Goal: Information Seeking & Learning: Learn about a topic

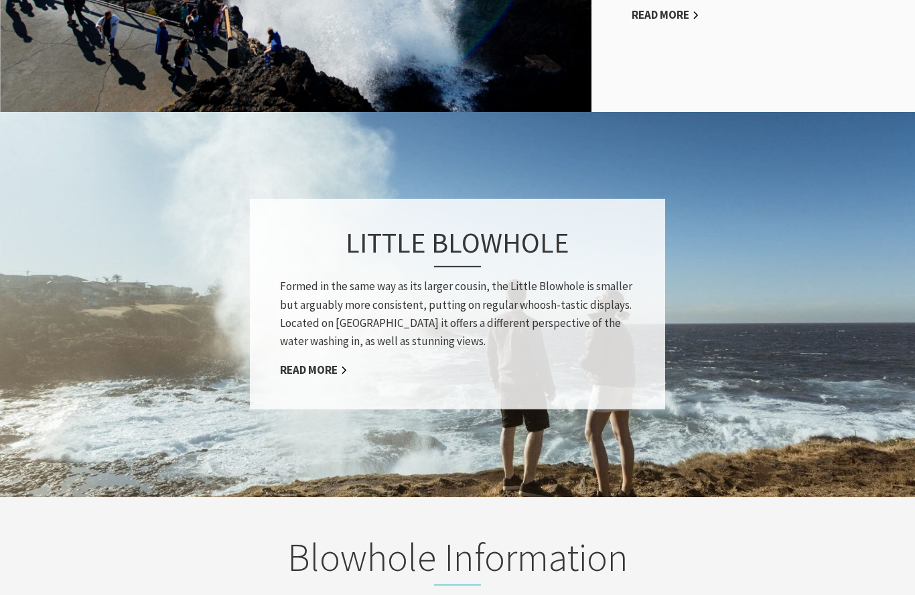
scroll to position [978, 0]
click at [295, 378] on div "Little Blowhole Formed in the same way as its larger cousin, the Little Blowhol…" at bounding box center [457, 304] width 415 height 210
click at [284, 378] on link "Read More" at bounding box center [314, 369] width 68 height 15
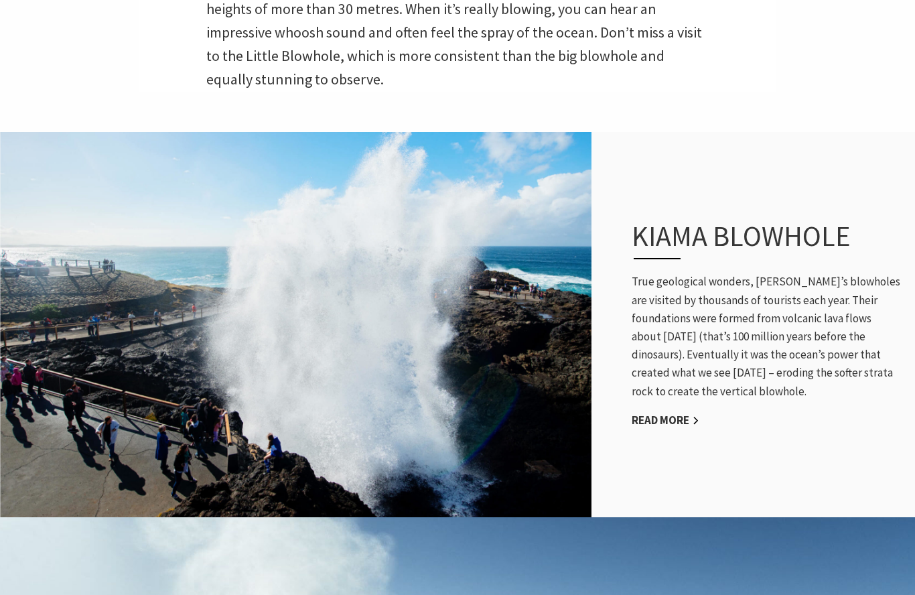
scroll to position [576, 0]
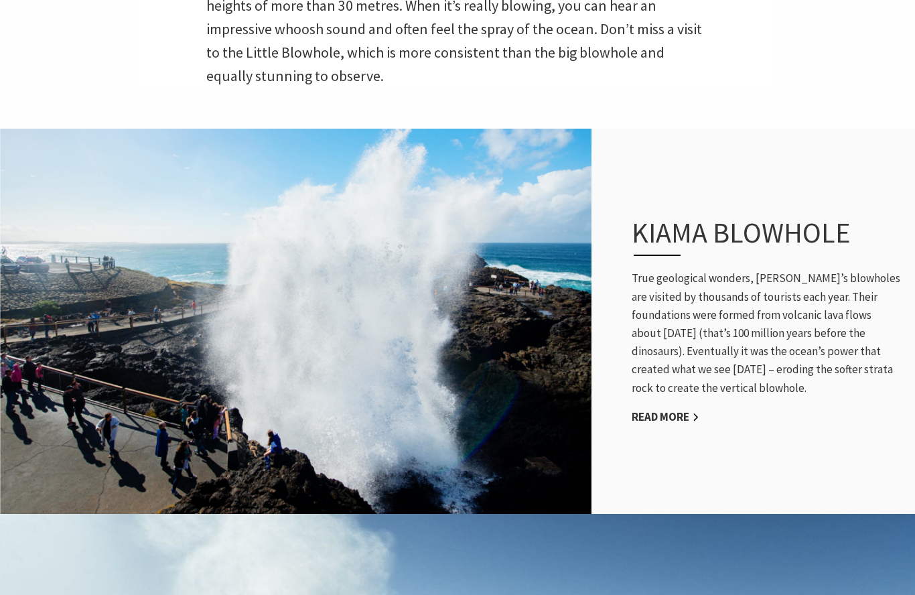
click at [680, 425] on link "Read More" at bounding box center [666, 416] width 68 height 15
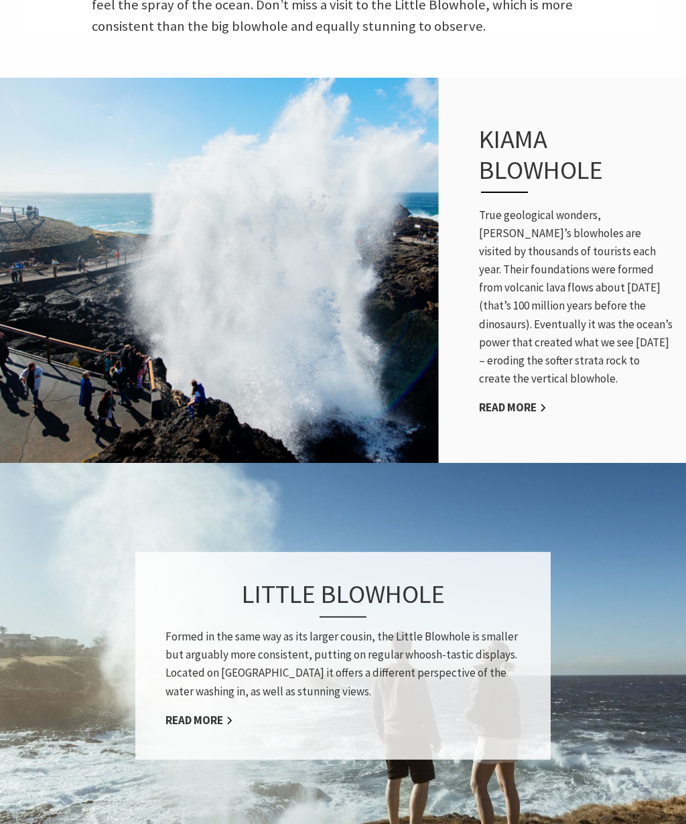
scroll to position [688, 0]
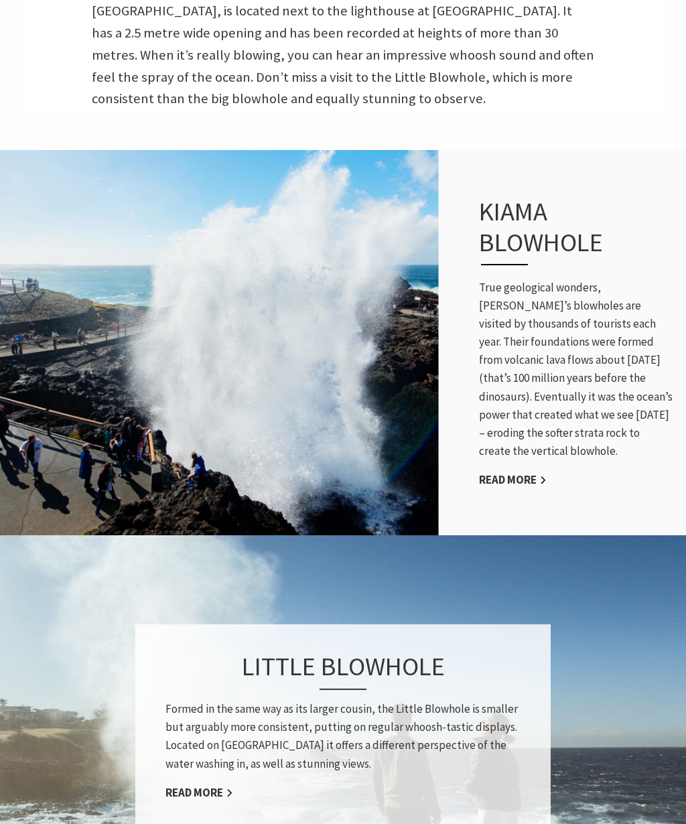
click at [656, 378] on p "True geological wonders, Kiama’s blowholes are visited by thousands of tourists…" at bounding box center [576, 370] width 194 height 182
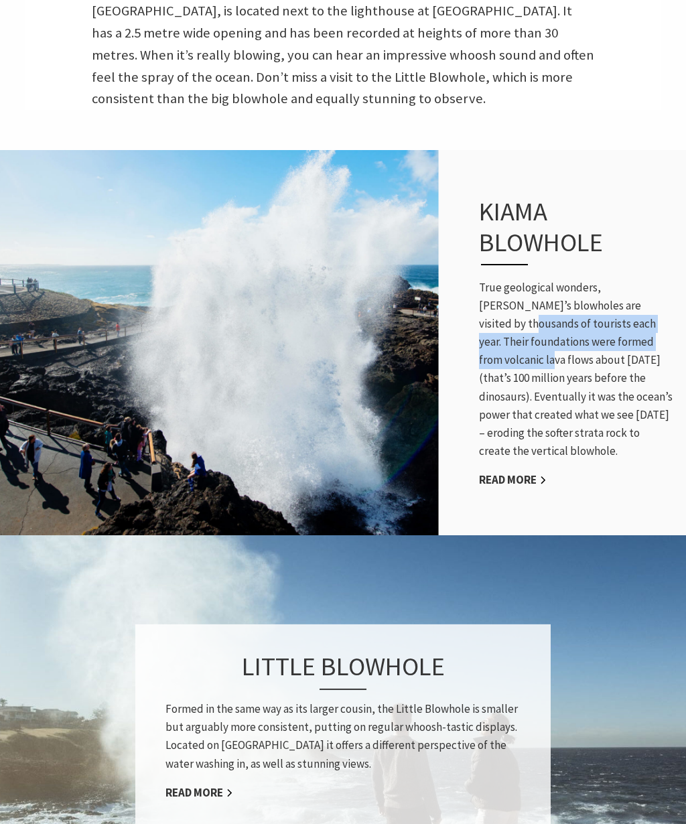
click at [642, 417] on p "True geological wonders, Kiama’s blowholes are visited by thousands of tourists…" at bounding box center [576, 370] width 194 height 182
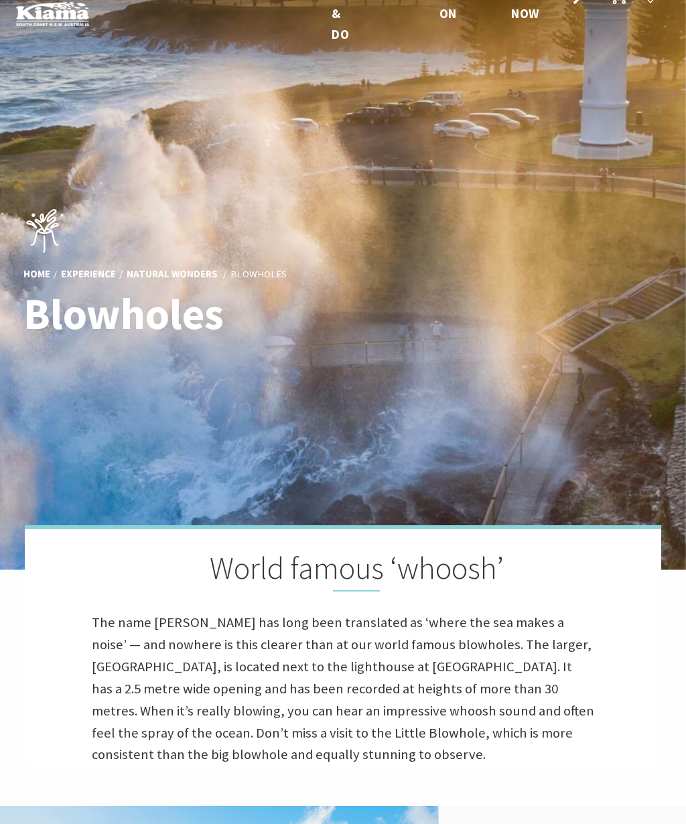
scroll to position [0, 0]
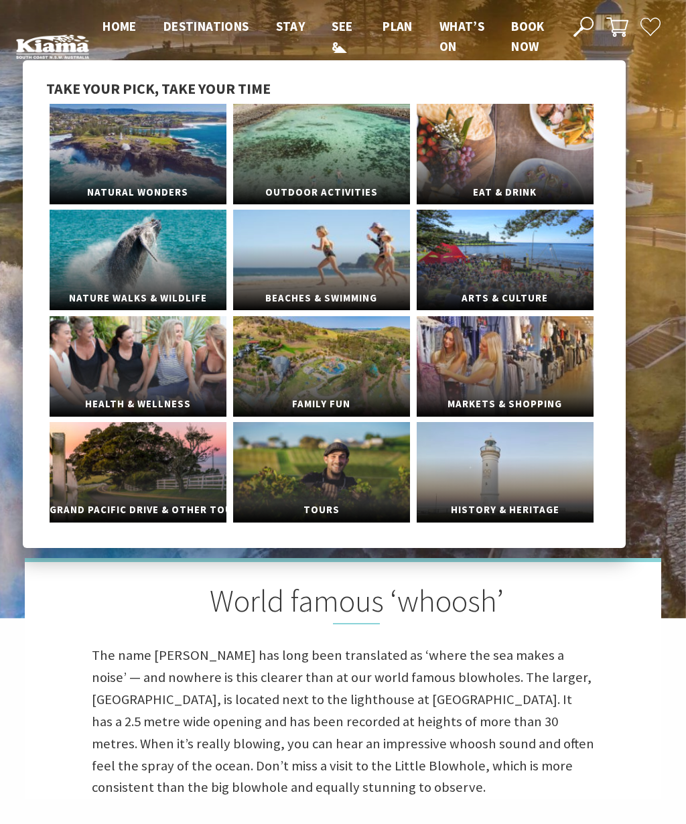
click at [331, 50] on span "See & Do" at bounding box center [341, 46] width 21 height 57
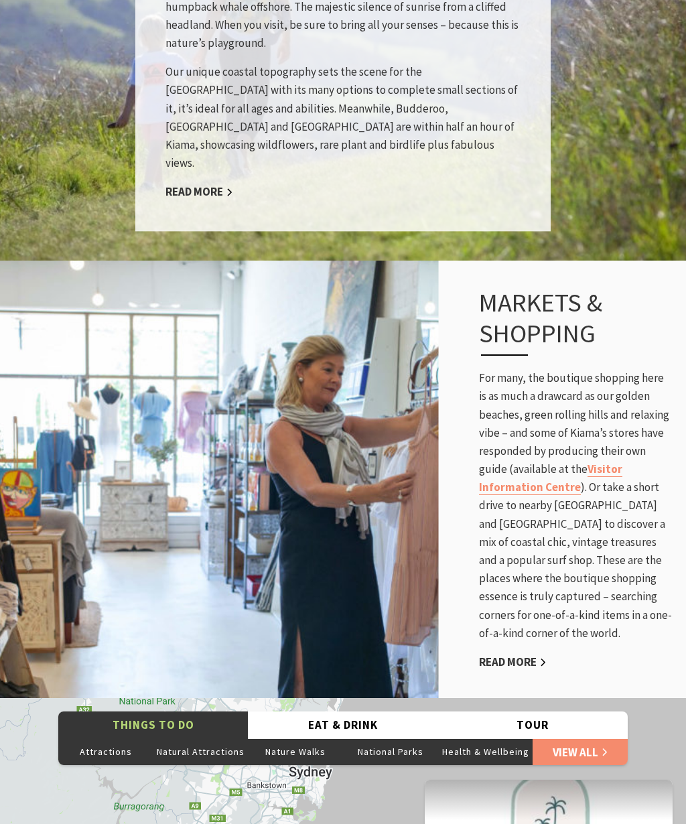
scroll to position [2369, 0]
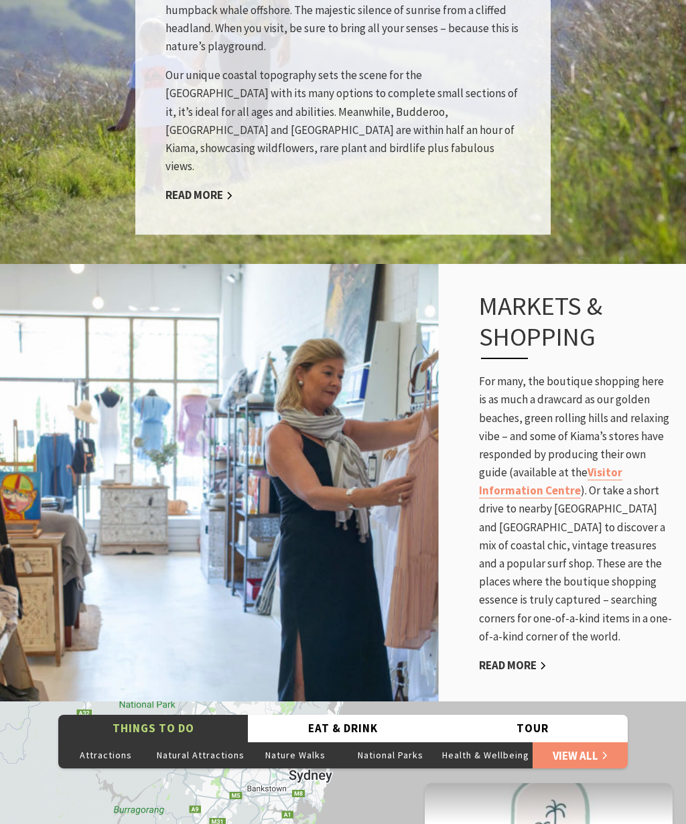
click at [215, 741] on button "Natural Attractions" at bounding box center [200, 754] width 95 height 27
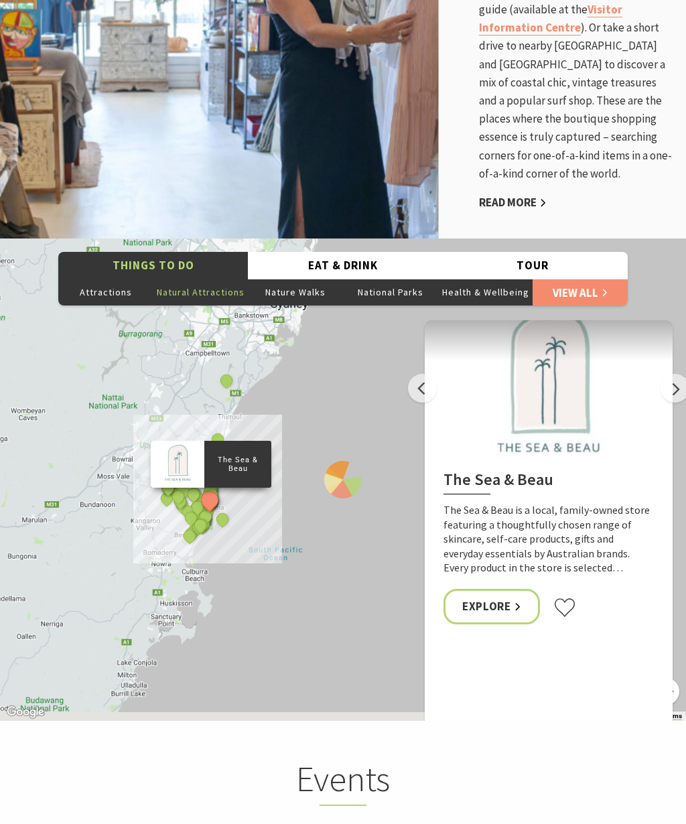
scroll to position [2866, 0]
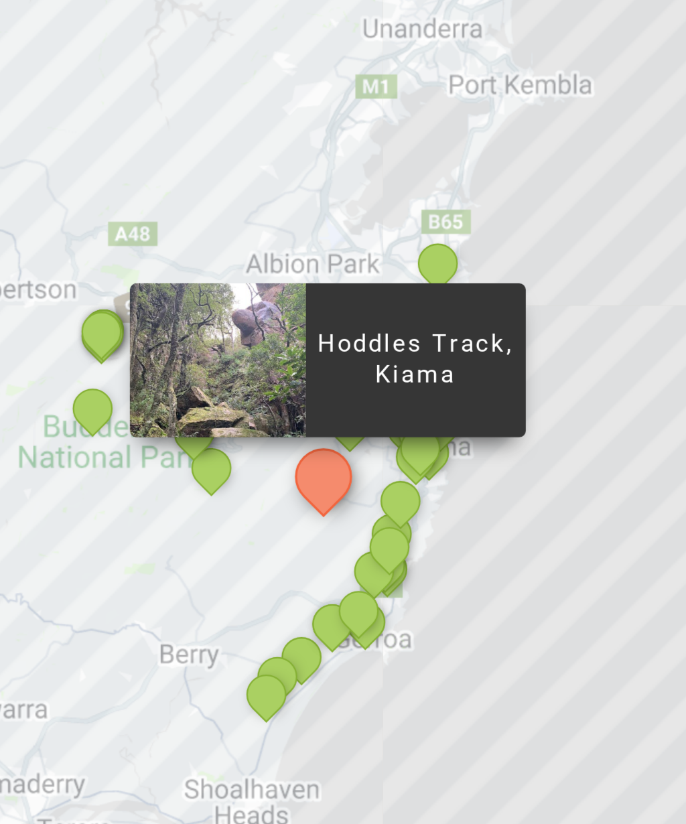
click at [80, 204] on div "Hoddles Track, Kiama Budderoo National Park Barren Grounds picnic area Minnamur…" at bounding box center [343, 445] width 686 height 482
click at [228, 534] on button "See detail about Seven Mile Beach National Park" at bounding box center [236, 542] width 17 height 17
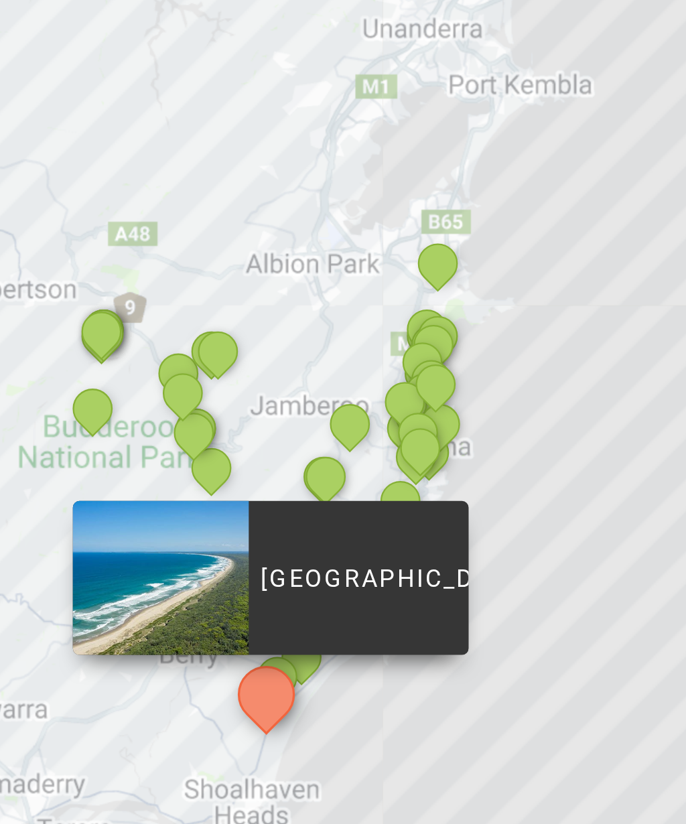
click at [224, 530] on button "See detail about Seven Mile Beach National Park" at bounding box center [236, 542] width 25 height 25
click at [178, 423] on button "See detail about Carrington Falls, Budderoo National Park" at bounding box center [186, 431] width 17 height 17
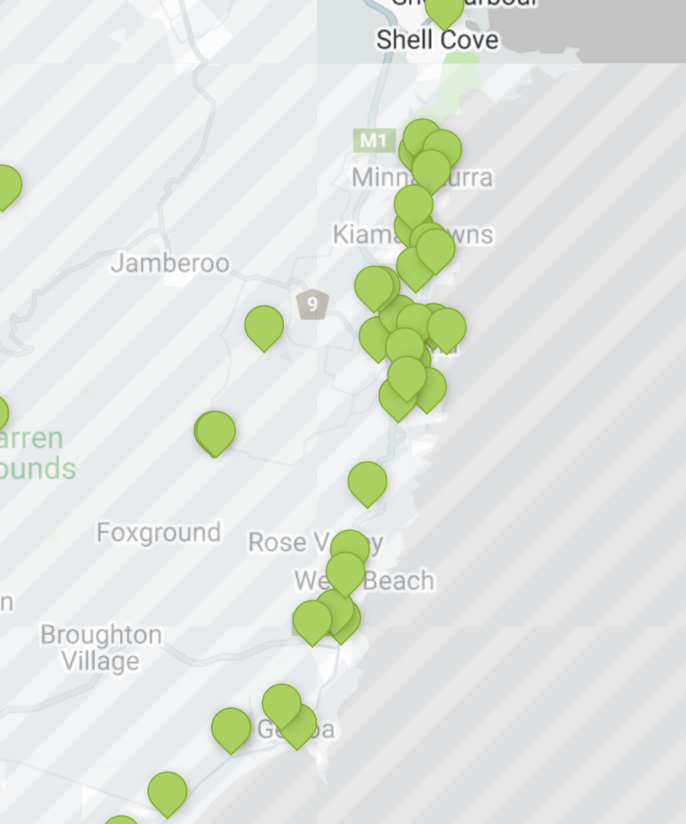
click at [232, 536] on div "[PERSON_NAME] [PERSON_NAME] Memorial and Lookout" at bounding box center [242, 546] width 20 height 20
click at [232, 536] on button "See detail about Sir Charles Kingsford Smith Memorial and Lookout" at bounding box center [240, 544] width 17 height 17
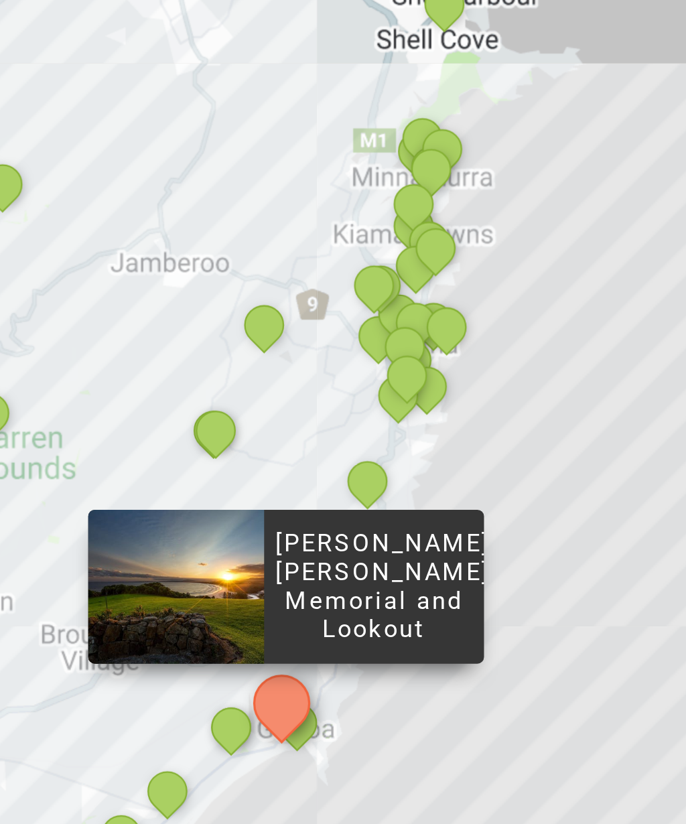
click at [229, 533] on button "See detail about Sir Charles Kingsford Smith Memorial and Lookout" at bounding box center [241, 545] width 25 height 25
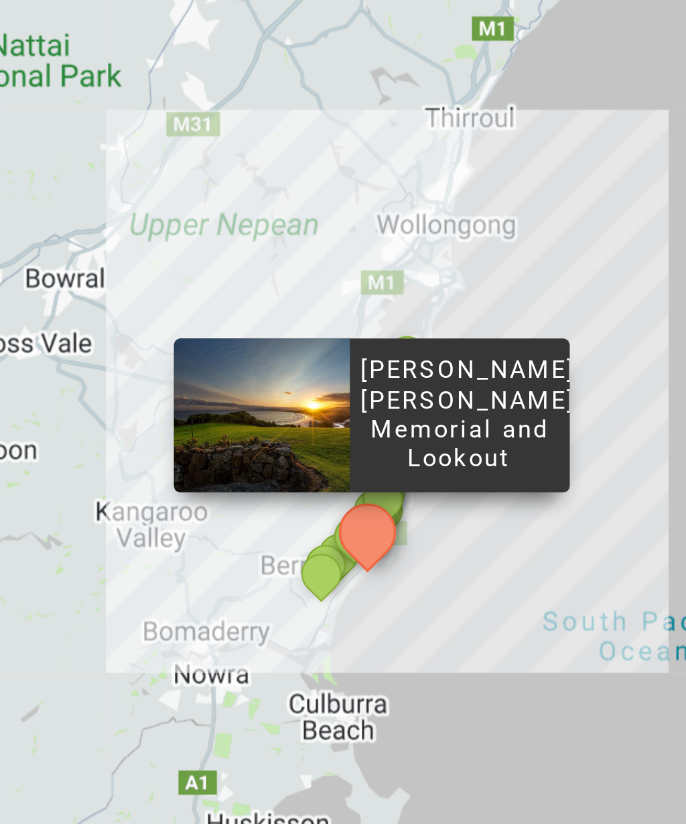
click at [152, 204] on div "Hoddles Track, Kiama Budderoo National Park Barren Grounds picnic area Minnamur…" at bounding box center [343, 445] width 686 height 482
click at [263, 477] on button "See detail about Werri Beach and Point, Gerringong" at bounding box center [271, 485] width 17 height 17
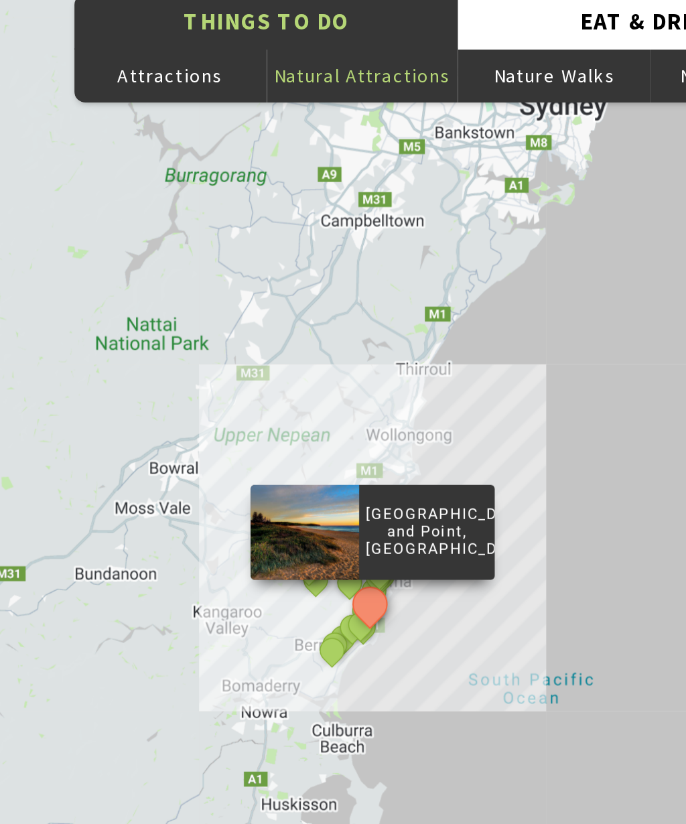
click at [246, 275] on div "Hoddles Track, Kiama Budderoo National Park Barren Grounds picnic area Minnamur…" at bounding box center [343, 445] width 686 height 482
click at [177, 533] on button "See detail about Seven Mile Beach National Park" at bounding box center [185, 541] width 17 height 17
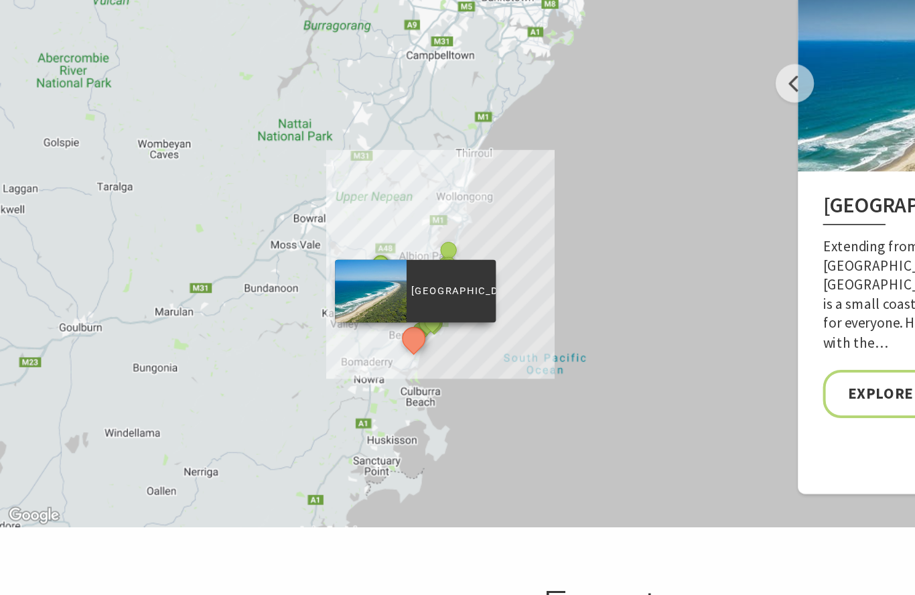
scroll to position [2714, 0]
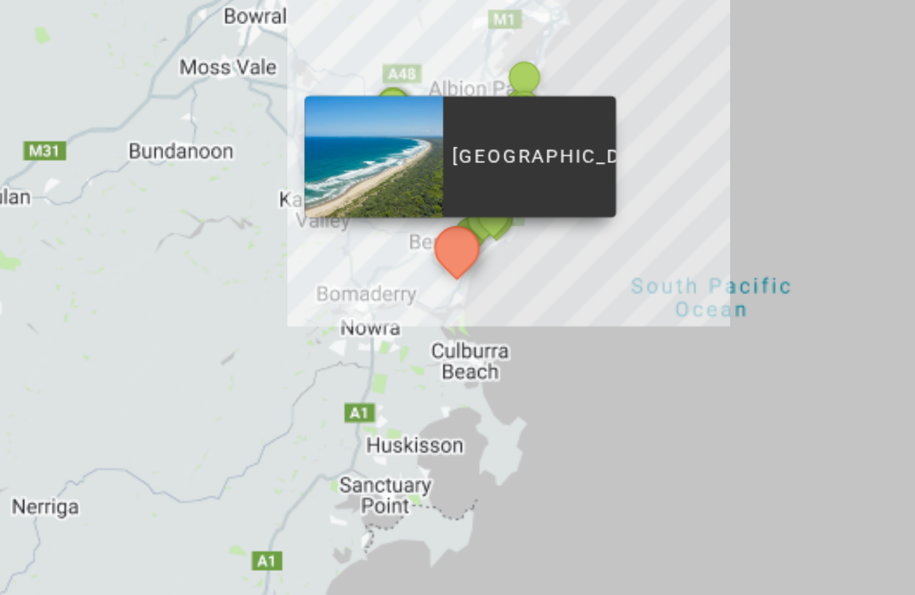
click at [328, 216] on button "See detail about Shellharbour Wild" at bounding box center [336, 224] width 17 height 17
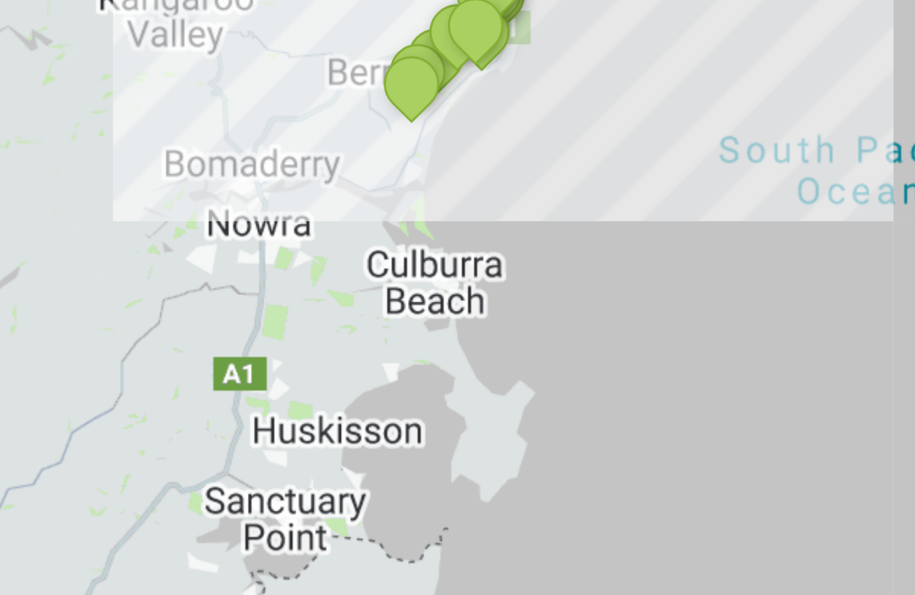
click at [134, 33] on div "Hoddles Track, Kiama Budderoo National Park Barren Grounds picnic area Minnamur…" at bounding box center [457, 188] width 915 height 482
click at [138, 38] on div "Hoddles Track, Kiama Budderoo National Park Barren Grounds picnic area Minnamur…" at bounding box center [457, 188] width 915 height 482
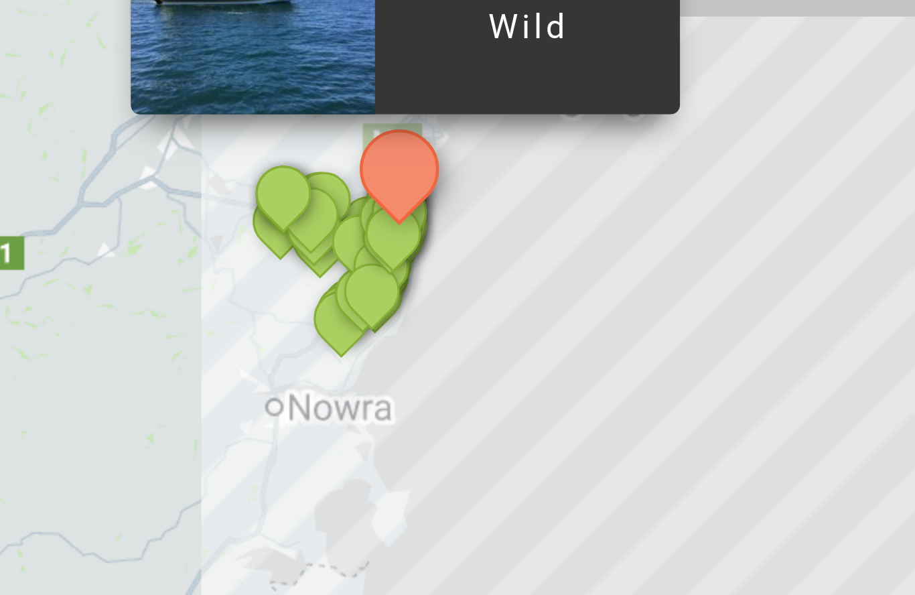
click at [313, 244] on button "See detail about Carrington Falls, Budderoo National Park" at bounding box center [321, 252] width 17 height 17
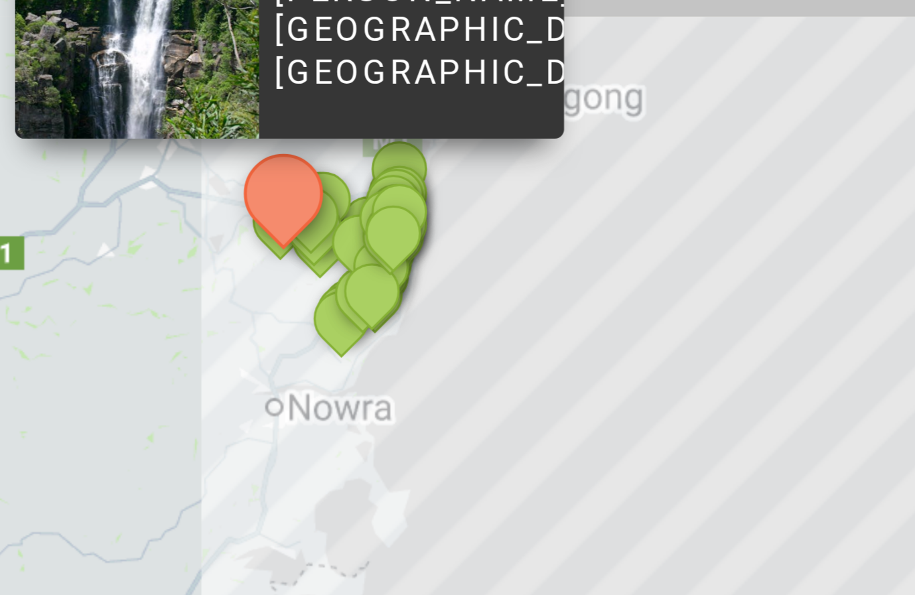
click at [339, 248] on div "Bombo Headland" at bounding box center [349, 258] width 20 height 20
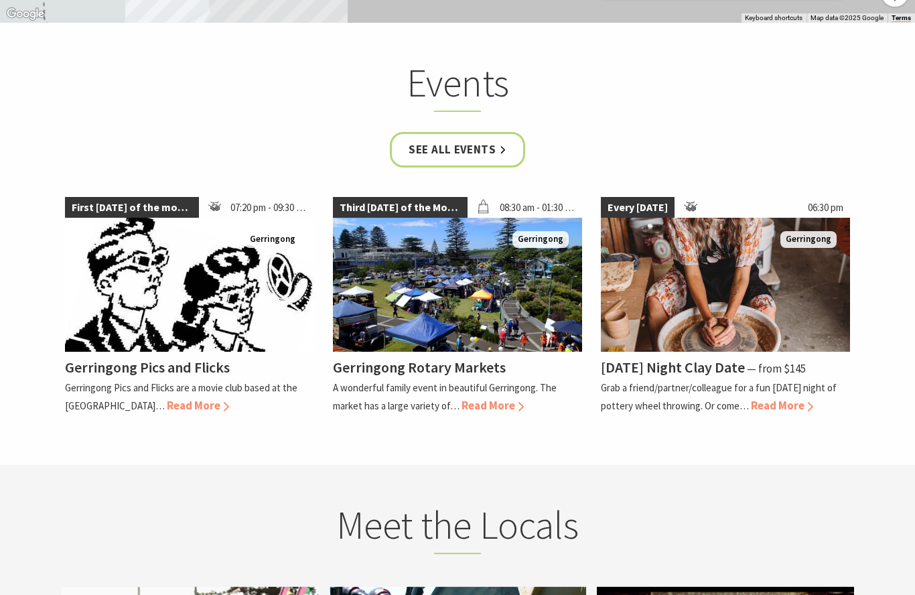
scroll to position [3158, 0]
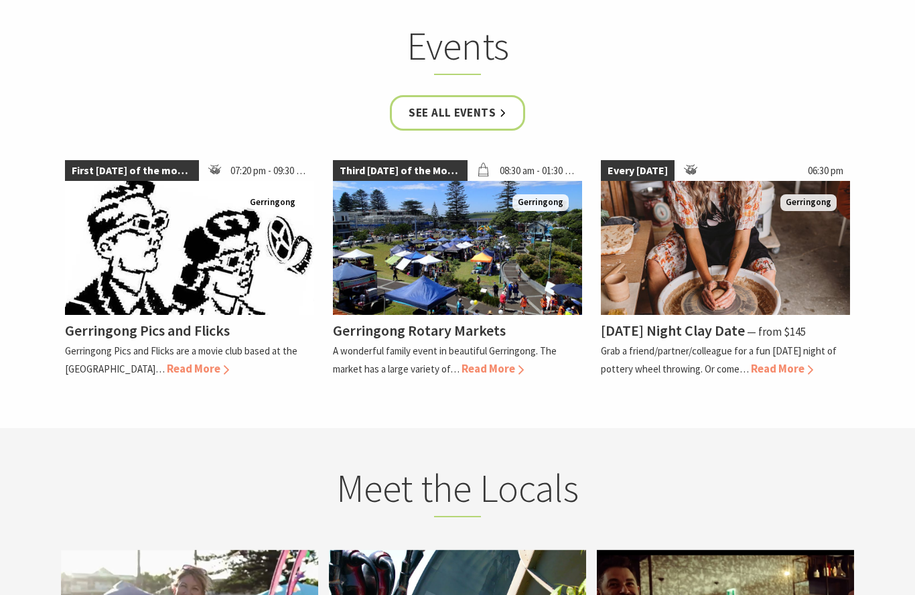
click at [685, 231] on section "Events See all Events First Friday of the month 07:20 pm - 09:30 pm Gerringong …" at bounding box center [457, 207] width 915 height 442
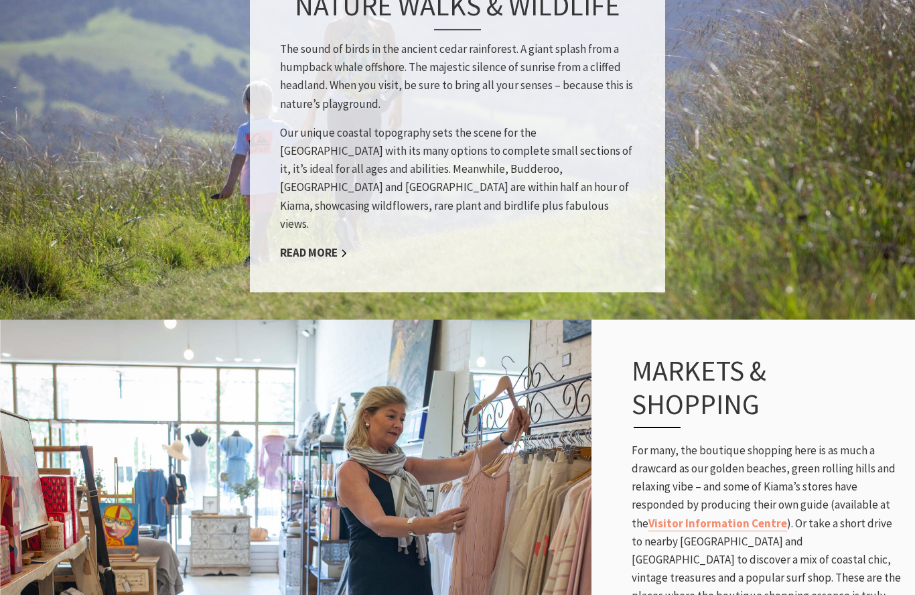
scroll to position [1964, 0]
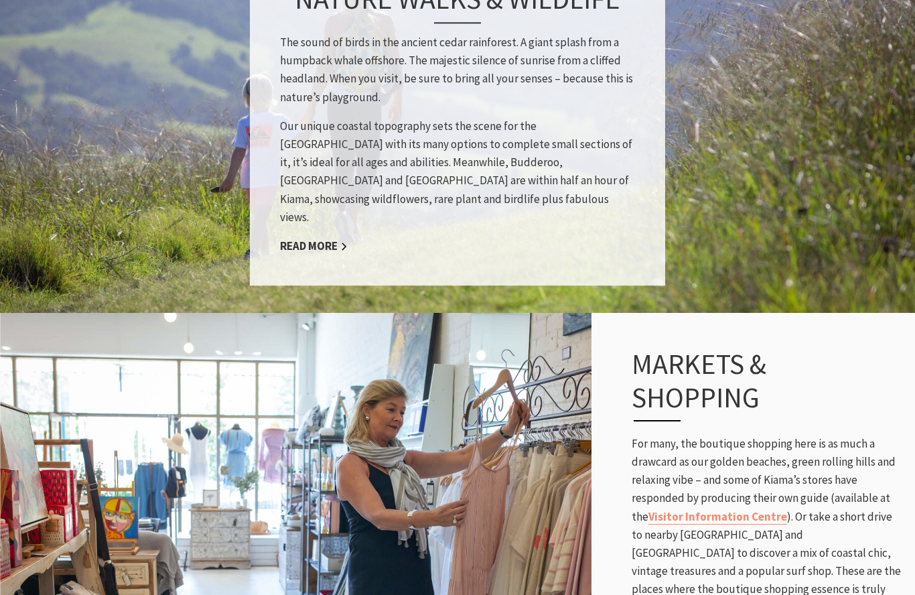
click at [321, 254] on link "Read More" at bounding box center [314, 245] width 68 height 15
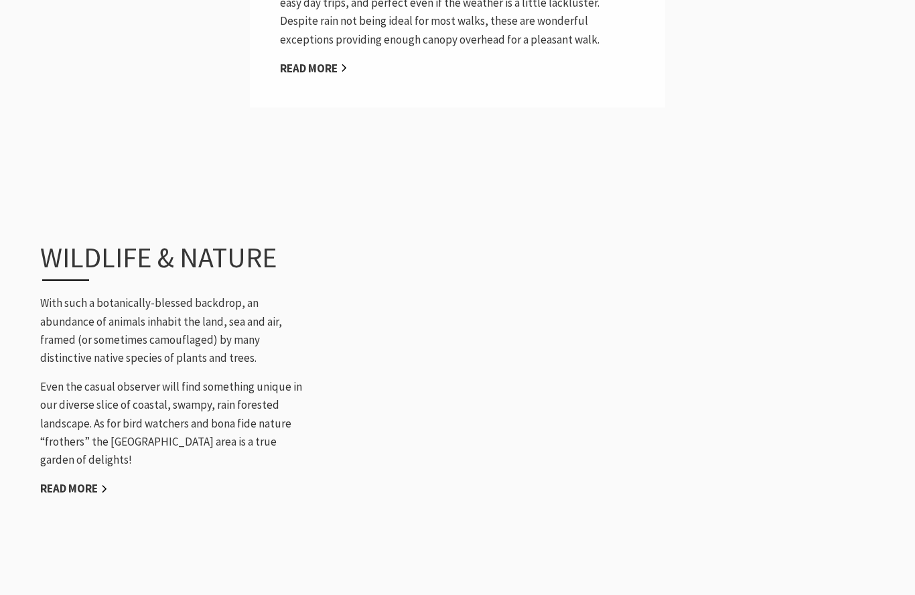
scroll to position [1114, 0]
